Goal: Transaction & Acquisition: Purchase product/service

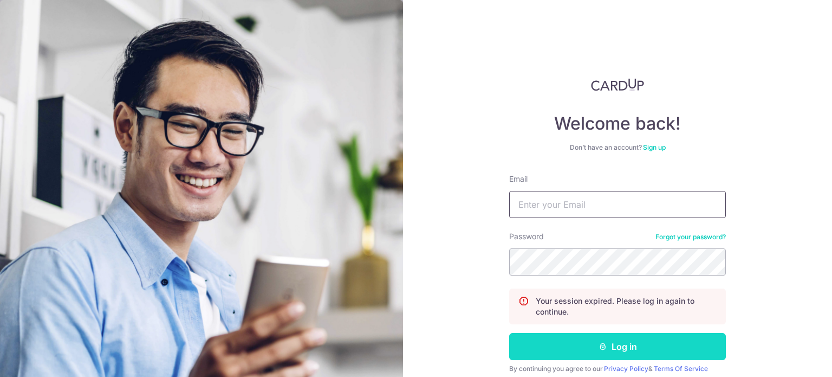
type input "[EMAIL_ADDRESS][DOMAIN_NAME]"
click at [581, 346] on button "Log in" at bounding box center [617, 346] width 217 height 27
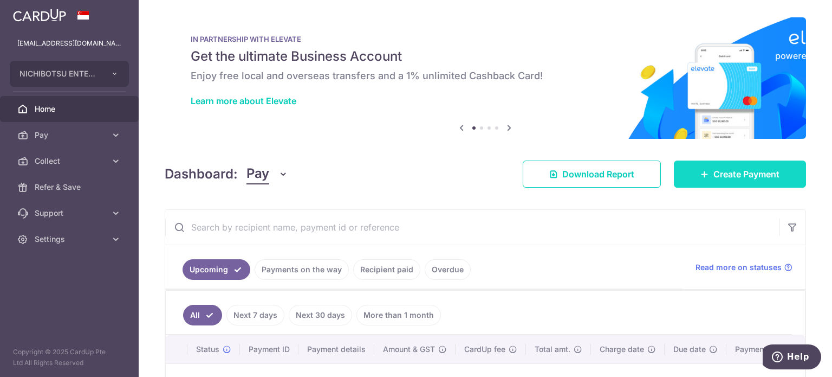
click at [762, 175] on span "Create Payment" at bounding box center [746, 173] width 66 height 13
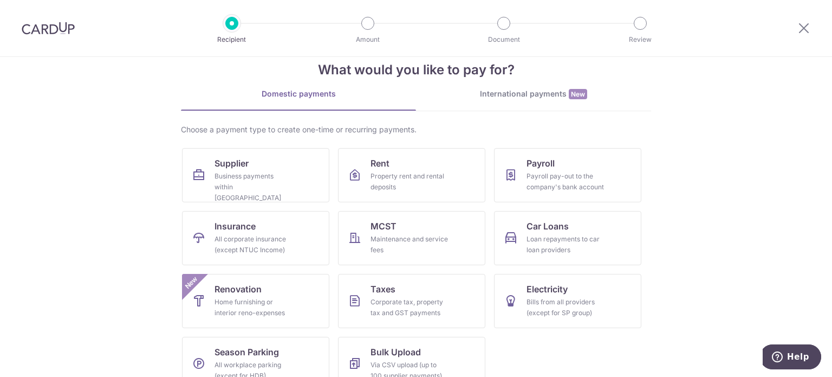
scroll to position [45, 0]
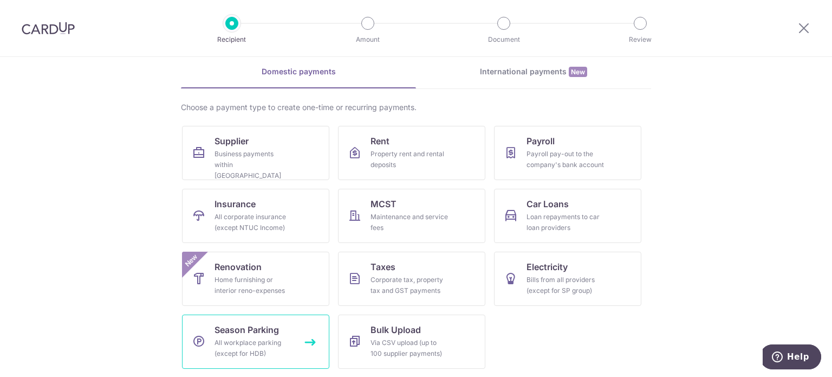
click at [239, 347] on div "All workplace parking (except for HDB)" at bounding box center [254, 348] width 78 height 22
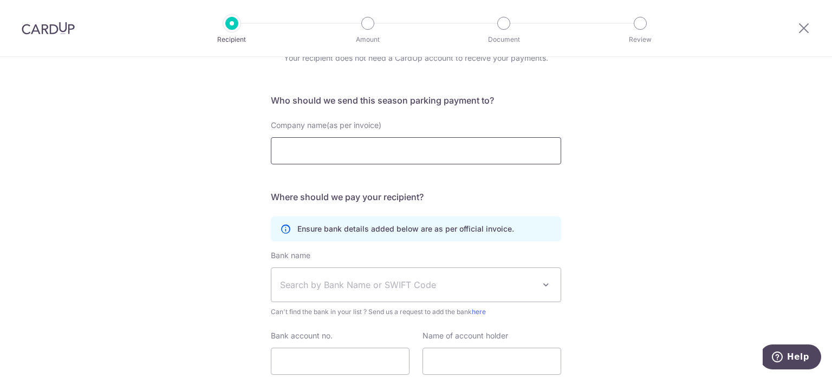
click at [322, 150] on input "Company name(as per invoice)" at bounding box center [416, 150] width 290 height 27
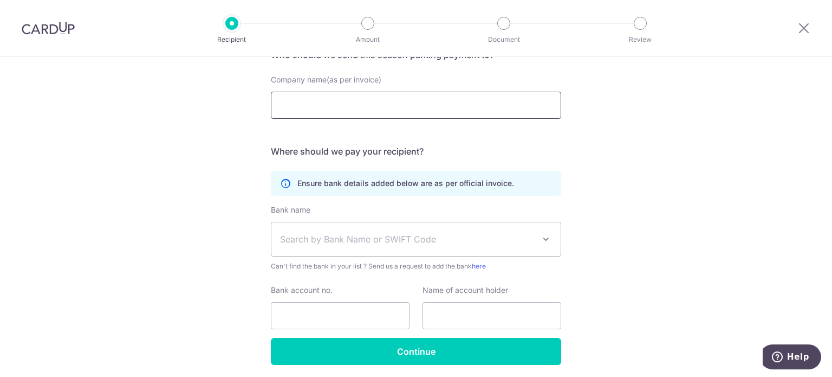
scroll to position [138, 0]
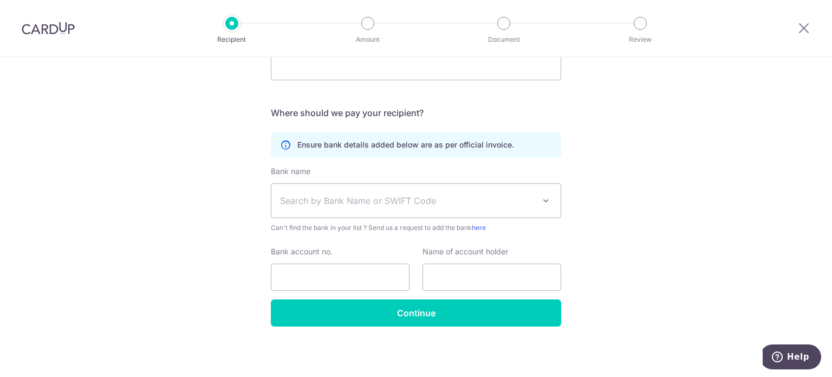
click at [428, 203] on span "Search by Bank Name or SWIFT Code" at bounding box center [407, 200] width 255 height 13
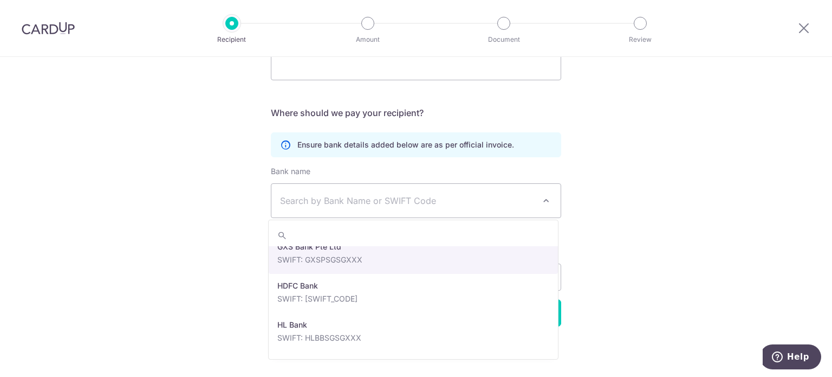
scroll to position [1083, 0]
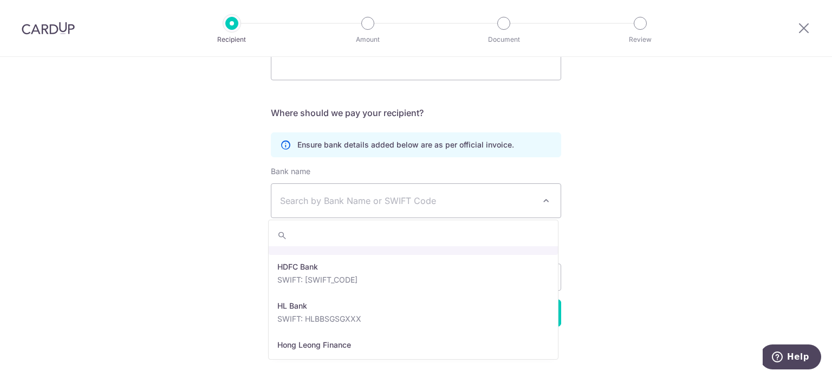
click at [335, 202] on span "Search by Bank Name or SWIFT Code" at bounding box center [407, 200] width 255 height 13
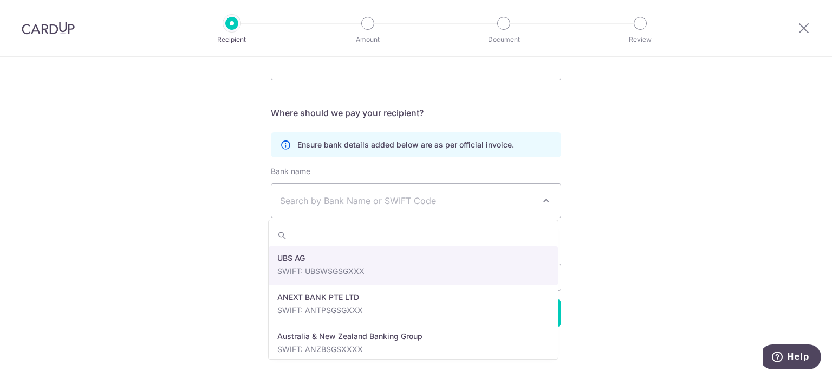
click at [335, 202] on span "Search by Bank Name or SWIFT Code" at bounding box center [407, 200] width 255 height 13
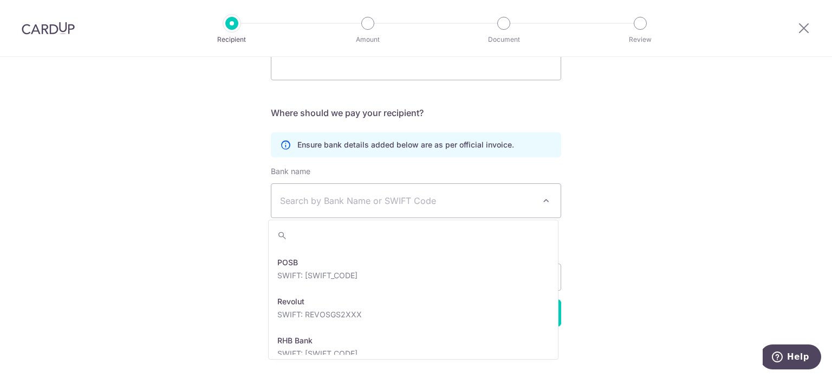
scroll to position [1950, 0]
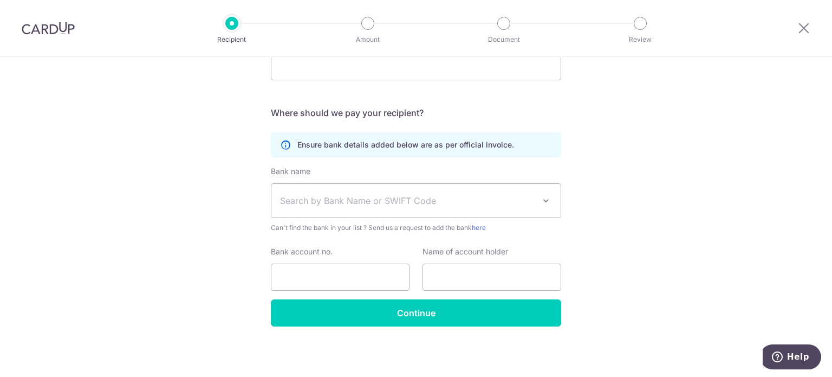
click at [601, 176] on div "Who would you like to pay? Your recipient does not need a CardUp account to rec…" at bounding box center [416, 148] width 832 height 458
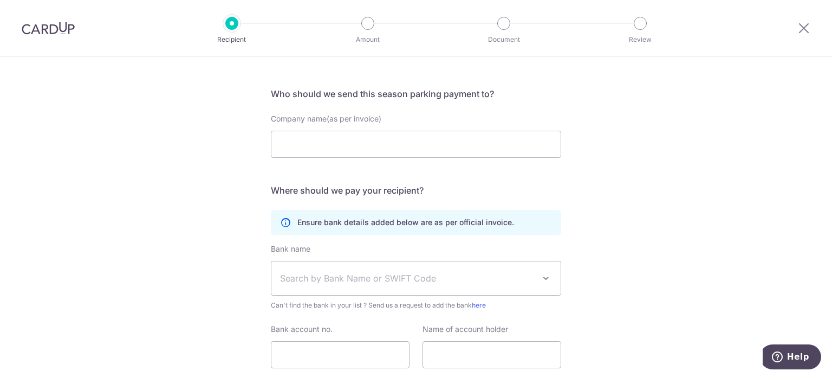
scroll to position [138, 0]
